Goal: Task Accomplishment & Management: Manage account settings

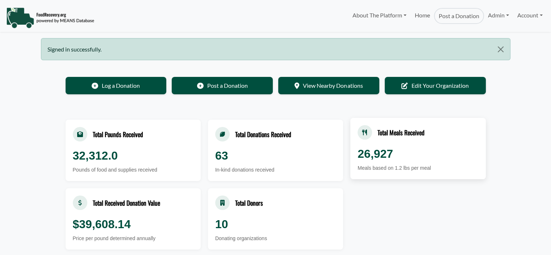
select select "Language Translate Widget"
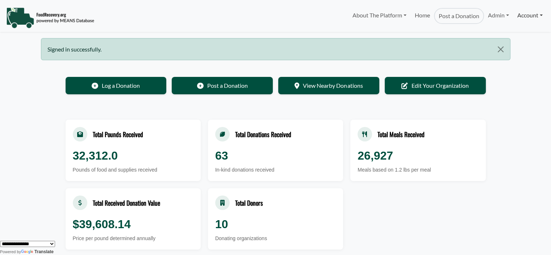
click at [518, 13] on link "Account" at bounding box center [530, 15] width 33 height 14
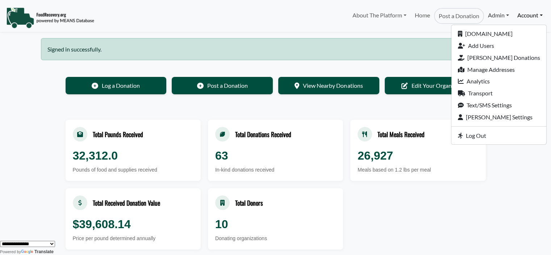
click at [489, 15] on link "Admin" at bounding box center [498, 15] width 29 height 14
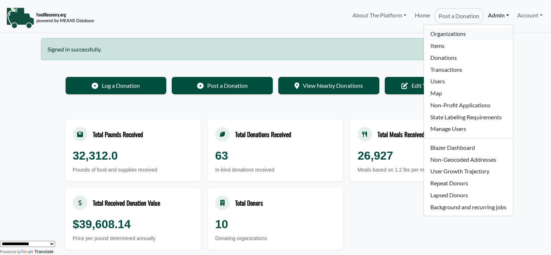
click at [468, 34] on link "Organizations" at bounding box center [468, 34] width 89 height 12
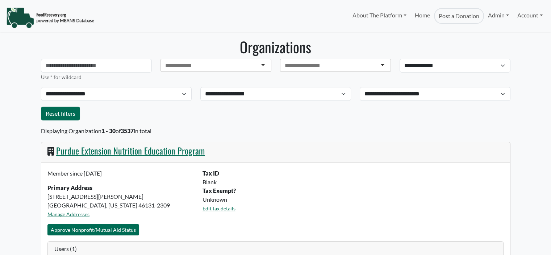
select select "Language Translate Widget"
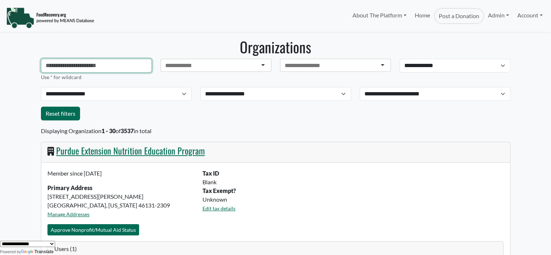
click at [56, 61] on input "text" at bounding box center [96, 66] width 111 height 14
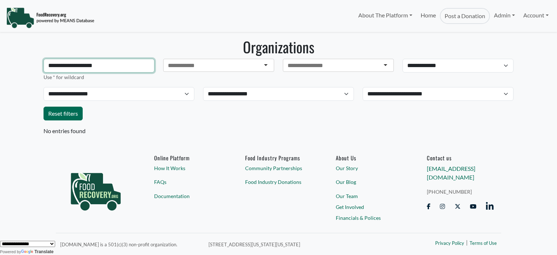
type input "**********"
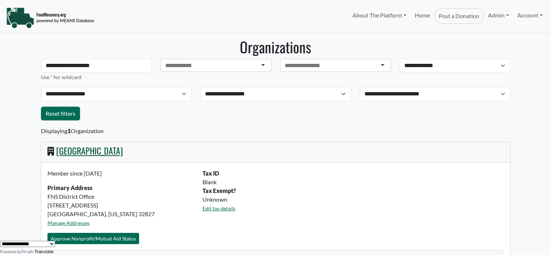
click at [113, 151] on link "Orange County Public Schools" at bounding box center [89, 150] width 67 height 13
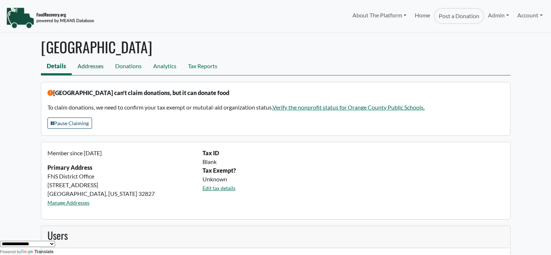
click at [90, 68] on link "Addresses" at bounding box center [91, 67] width 38 height 16
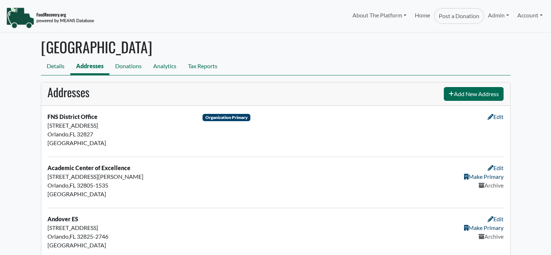
select select "Language Translate Widget"
click at [50, 68] on link "Details" at bounding box center [55, 67] width 29 height 16
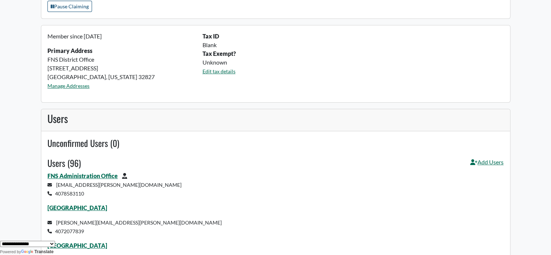
scroll to position [128, 0]
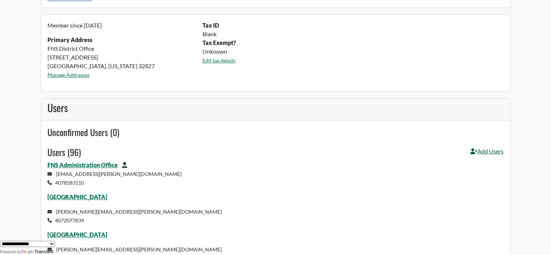
click at [482, 152] on link "Add Users" at bounding box center [486, 154] width 33 height 14
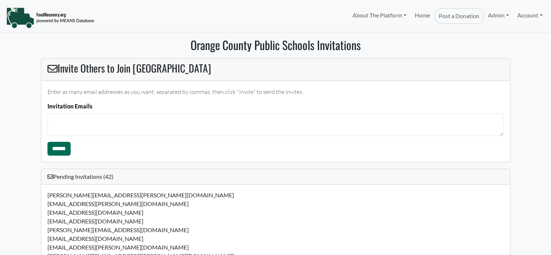
select select "Language Translate Widget"
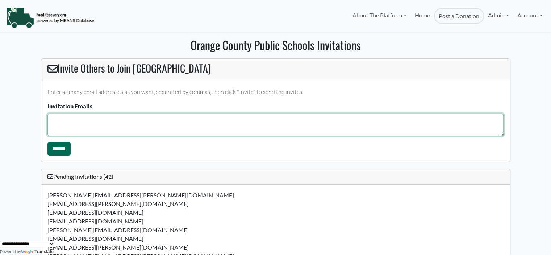
click at [201, 123] on textarea "Invitation Emails" at bounding box center [275, 124] width 456 height 22
type textarea "**********"
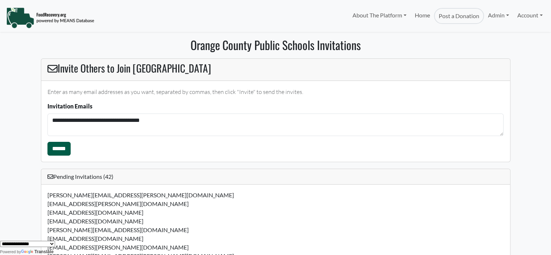
click at [54, 148] on input "******" at bounding box center [58, 149] width 23 height 14
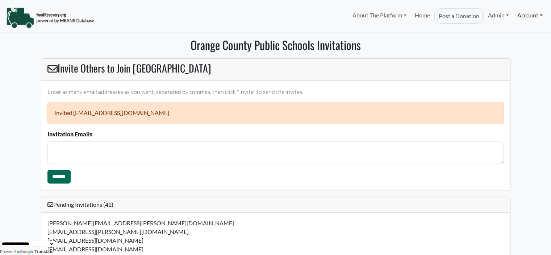
click at [525, 11] on link "Account" at bounding box center [530, 15] width 33 height 14
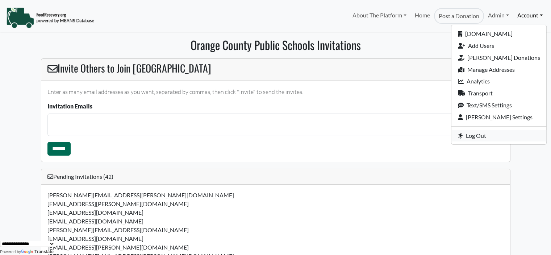
click at [466, 136] on icon at bounding box center [462, 136] width 8 height 6
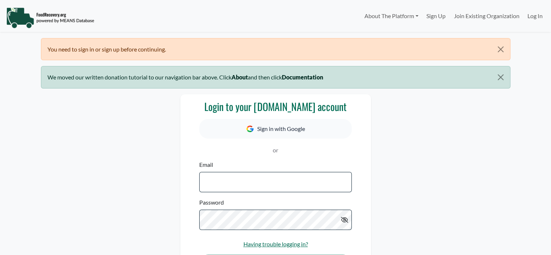
select select "Language Translate Widget"
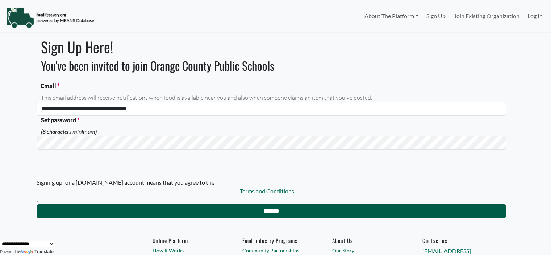
click at [129, 208] on input "*******" at bounding box center [272, 211] width 470 height 14
